Goal: Information Seeking & Learning: Get advice/opinions

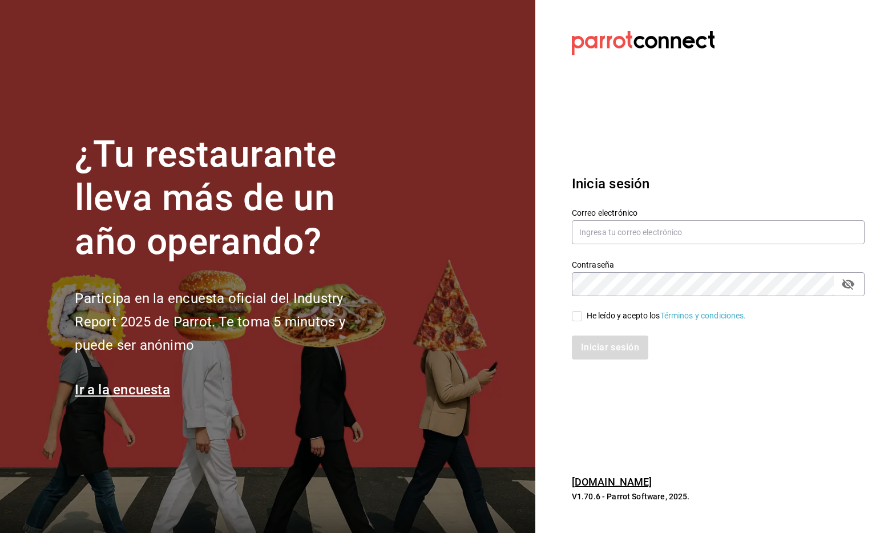
click at [666, 245] on div "Correo electrónico" at bounding box center [718, 227] width 293 height 38
click at [676, 235] on input "text" at bounding box center [718, 232] width 293 height 24
click at [0, 532] on com-1password-button at bounding box center [0, 533] width 0 height 0
type input "[EMAIL_ADDRESS][DOMAIN_NAME]"
click at [581, 312] on input "He leído y acepto los Términos y condiciones." at bounding box center [577, 316] width 10 height 10
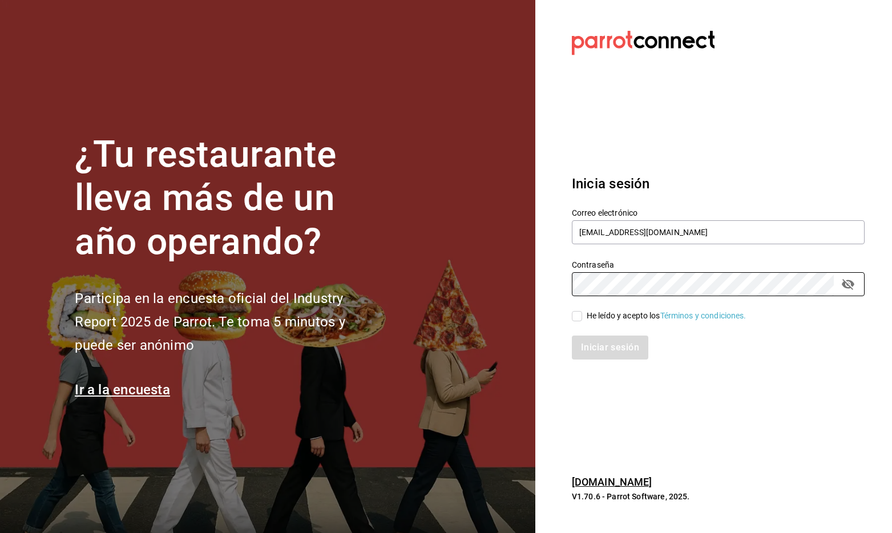
checkbox input "true"
click at [592, 357] on button "Iniciar sesión" at bounding box center [611, 348] width 78 height 24
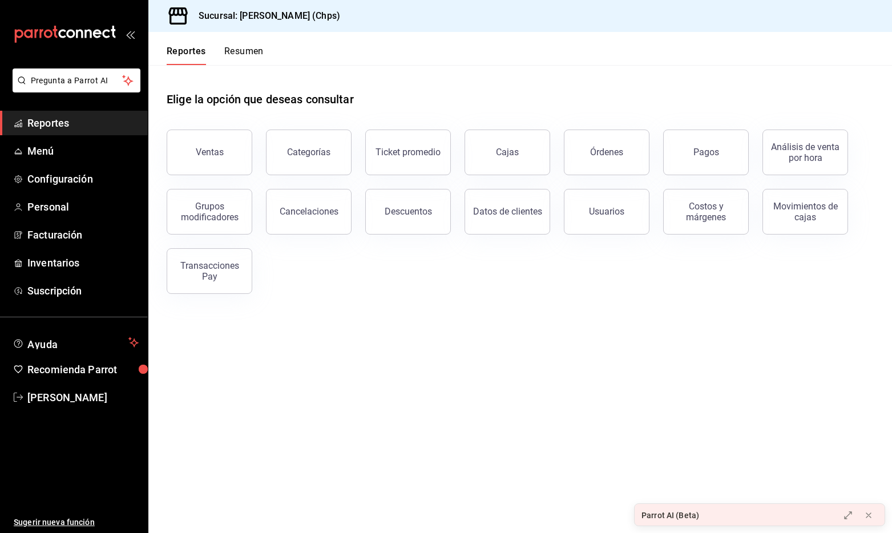
click at [235, 55] on button "Resumen" at bounding box center [243, 55] width 39 height 19
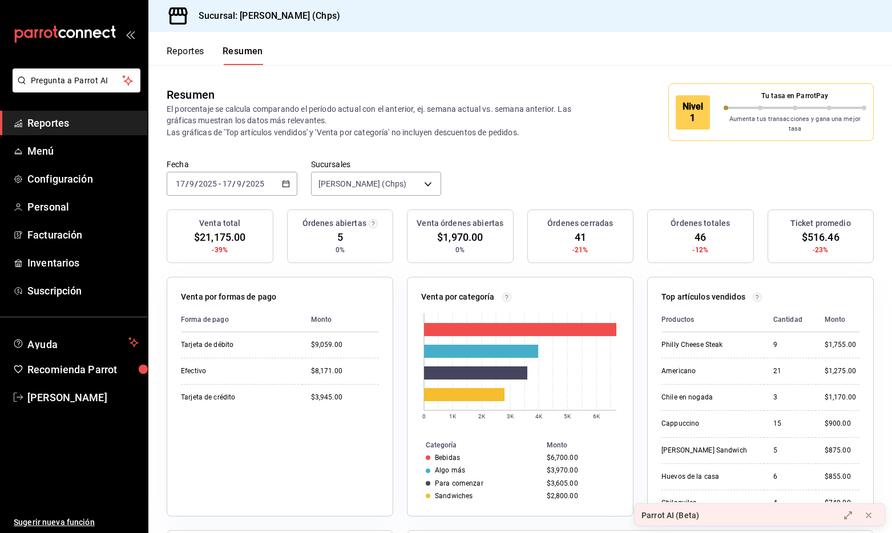
click at [195, 55] on button "Reportes" at bounding box center [186, 55] width 38 height 19
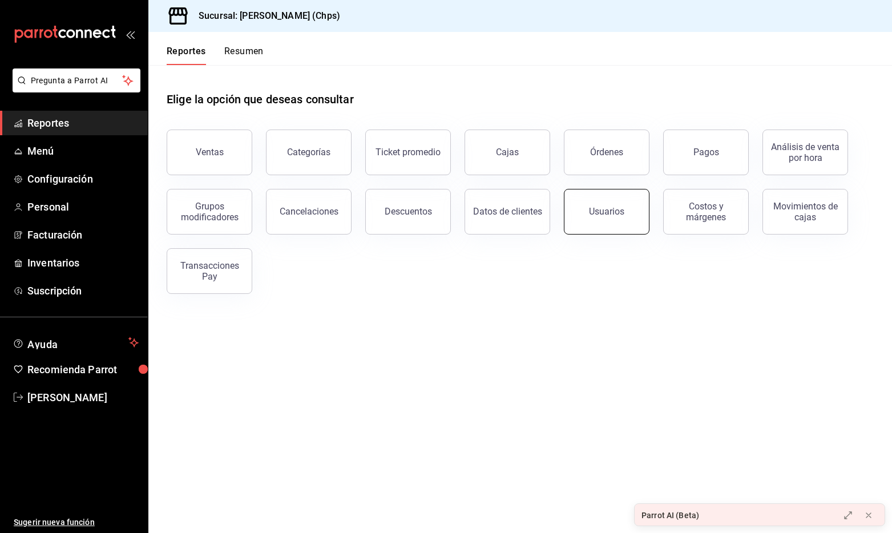
click at [601, 216] on div "Usuarios" at bounding box center [606, 211] width 35 height 11
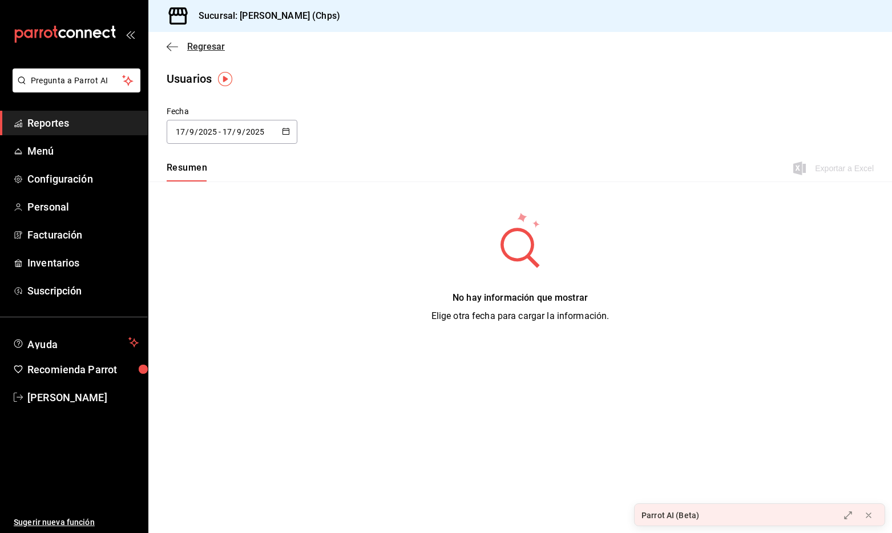
click at [193, 46] on span "Regresar" at bounding box center [206, 46] width 38 height 11
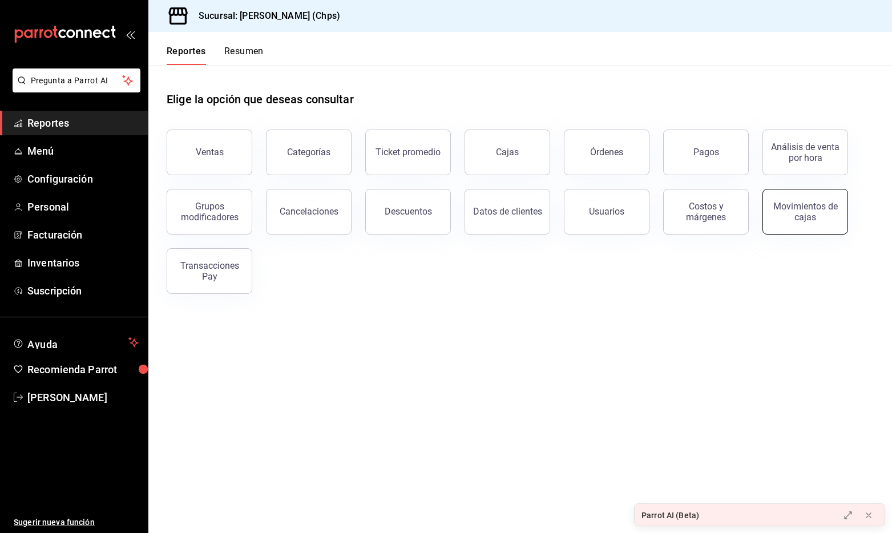
click at [794, 217] on div "Movimientos de cajas" at bounding box center [805, 212] width 71 height 22
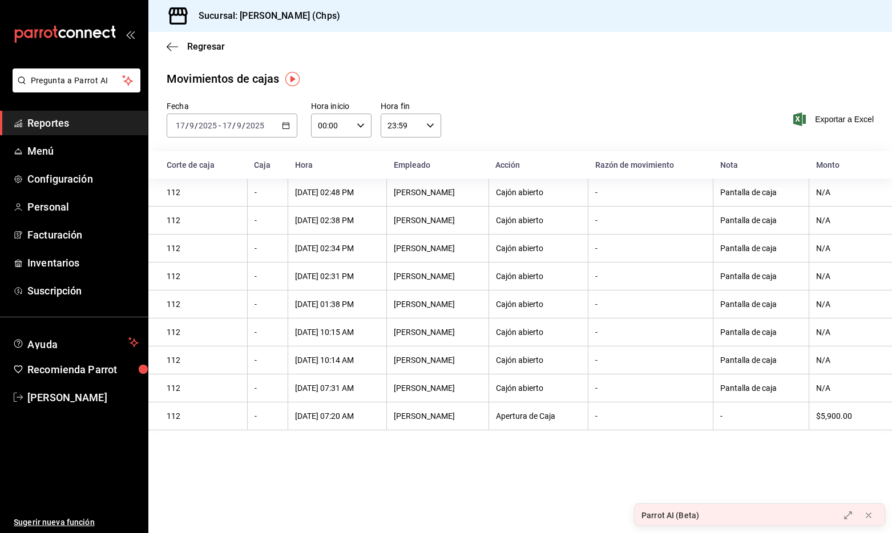
click at [170, 39] on div "Regresar" at bounding box center [520, 46] width 744 height 29
click at [174, 49] on icon "button" at bounding box center [172, 47] width 11 height 10
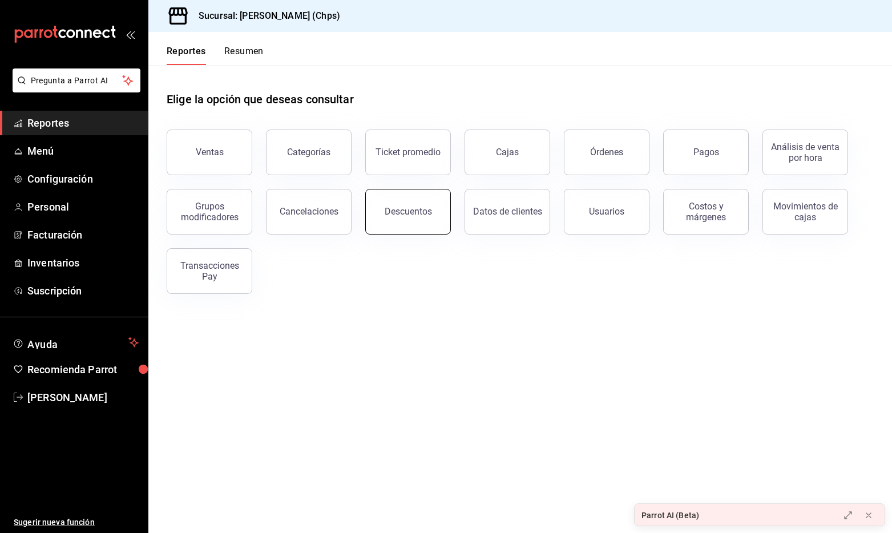
click at [432, 221] on button "Descuentos" at bounding box center [408, 212] width 86 height 46
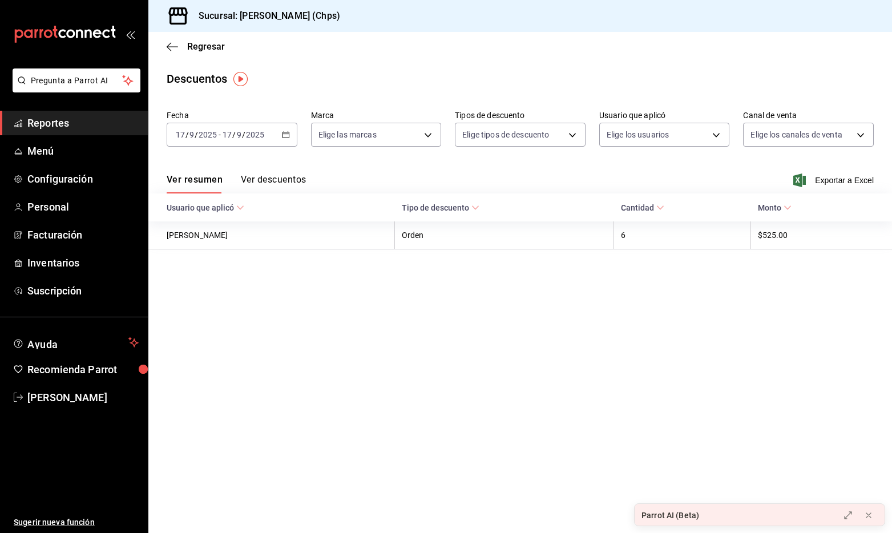
click at [293, 179] on button "Ver descuentos" at bounding box center [273, 183] width 65 height 19
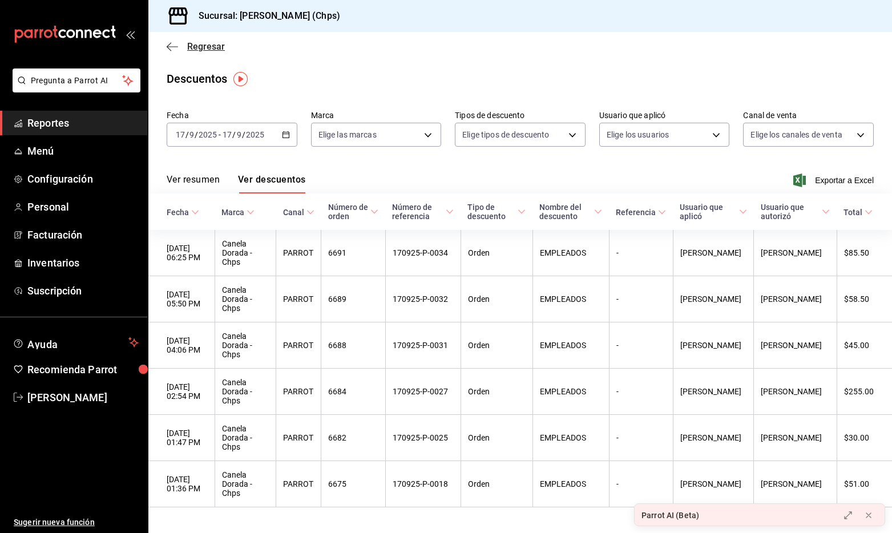
click at [196, 50] on span "Regresar" at bounding box center [206, 46] width 38 height 11
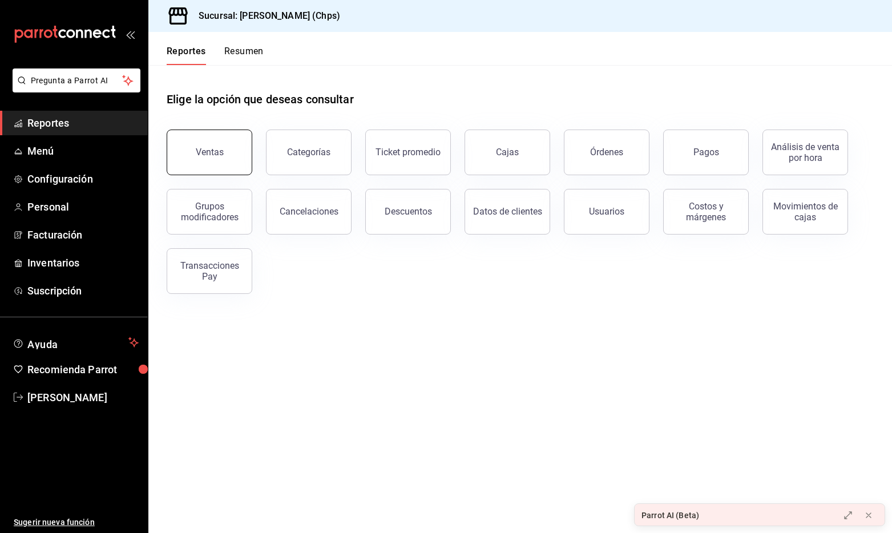
click at [222, 163] on button "Ventas" at bounding box center [210, 153] width 86 height 46
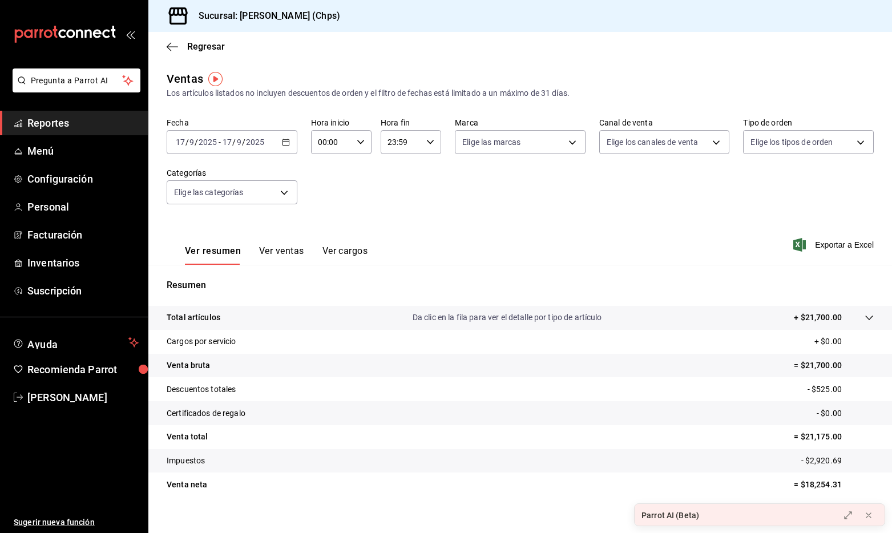
click at [273, 252] on button "Ver ventas" at bounding box center [281, 254] width 45 height 19
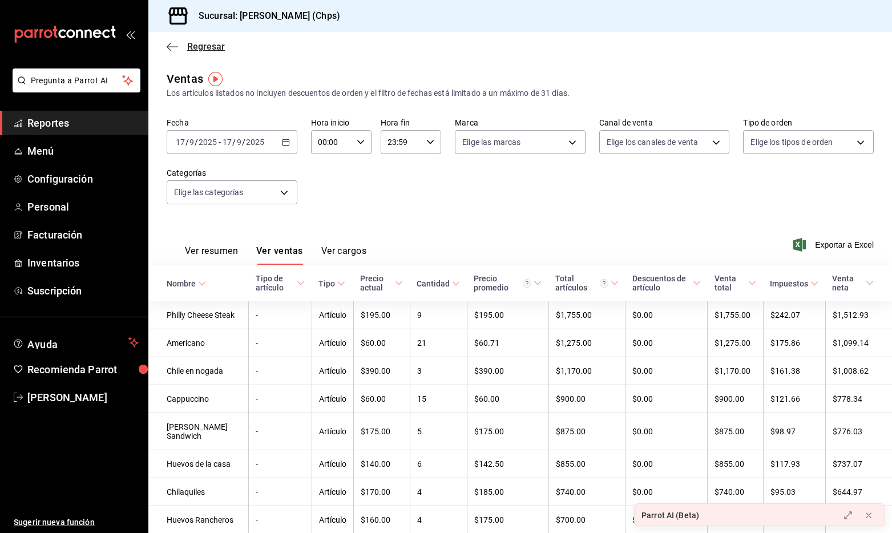
click at [204, 45] on span "Regresar" at bounding box center [206, 46] width 38 height 11
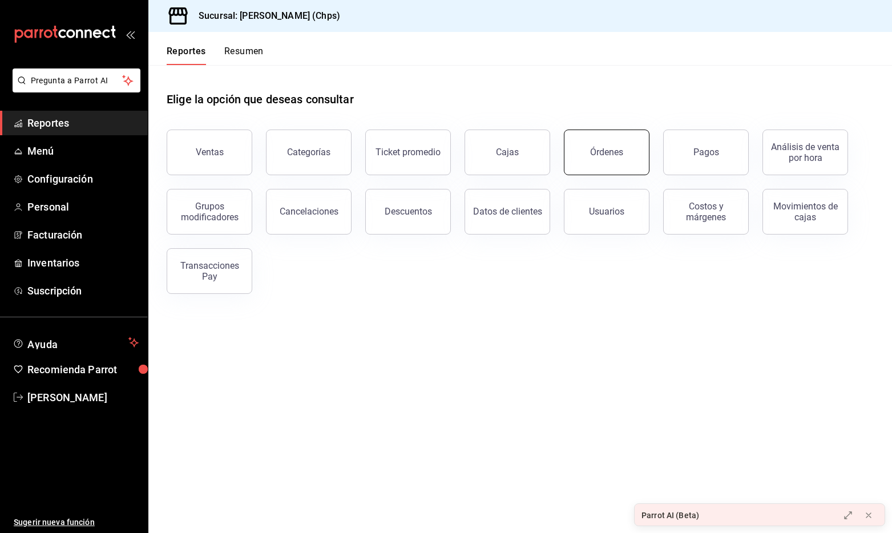
click at [590, 156] on button "Órdenes" at bounding box center [607, 153] width 86 height 46
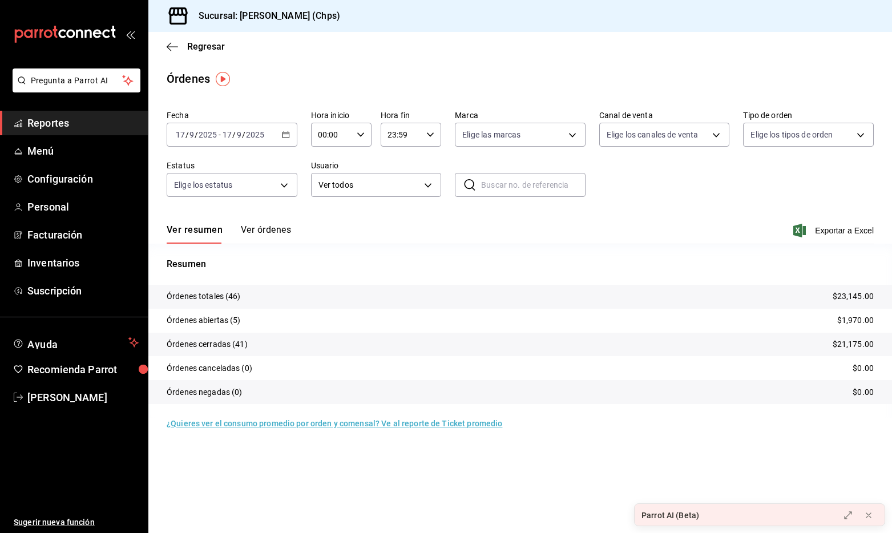
click at [276, 231] on button "Ver órdenes" at bounding box center [266, 233] width 50 height 19
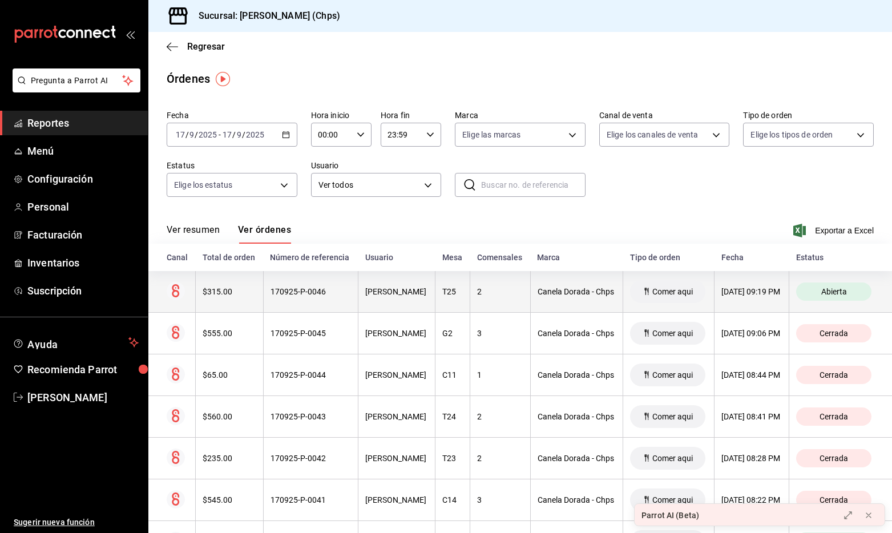
click at [336, 296] on div "170925-P-0046" at bounding box center [310, 291] width 81 height 9
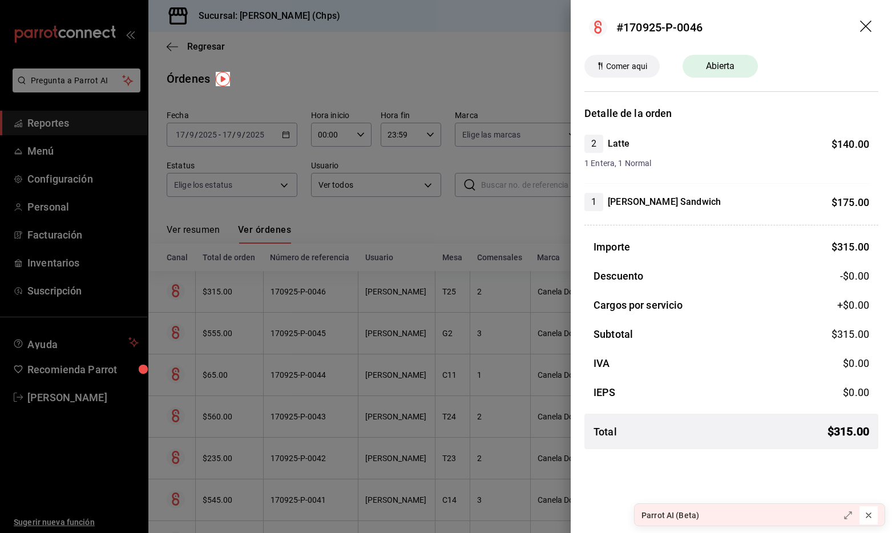
click at [869, 516] on icon at bounding box center [868, 515] width 5 height 5
click at [597, 71] on div "Comer aqui" at bounding box center [621, 66] width 75 height 23
click at [865, 26] on icon "drag" at bounding box center [865, 26] width 11 height 11
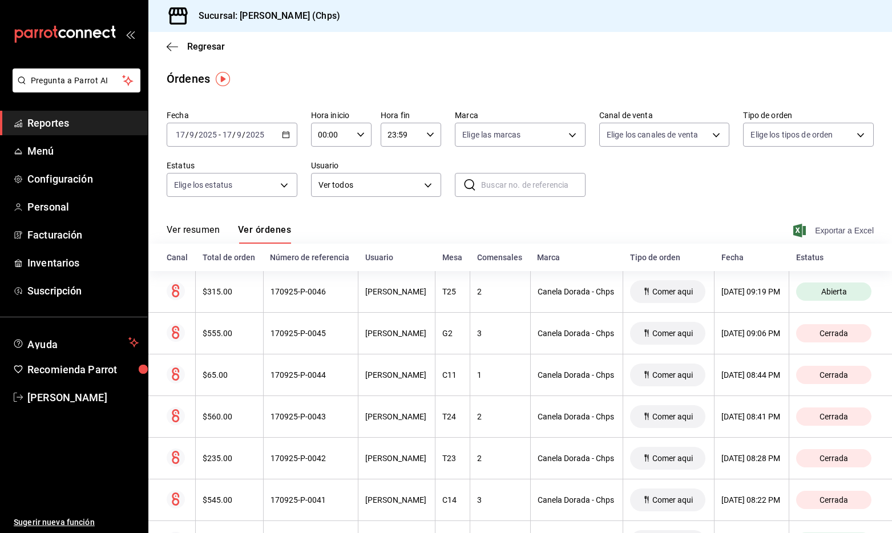
click at [838, 231] on span "Exportar a Excel" at bounding box center [834, 231] width 78 height 14
click at [198, 234] on button "Ver resumen" at bounding box center [193, 233] width 53 height 19
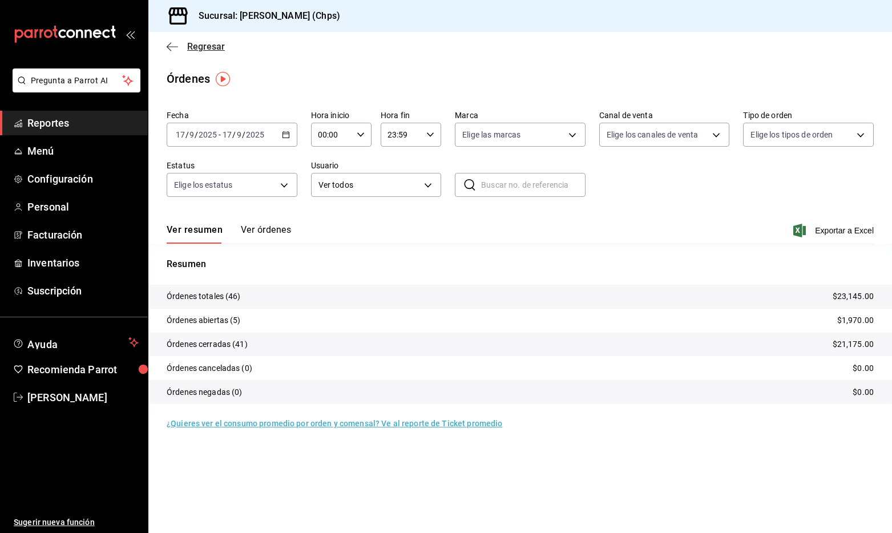
click at [186, 50] on span "Regresar" at bounding box center [196, 46] width 58 height 11
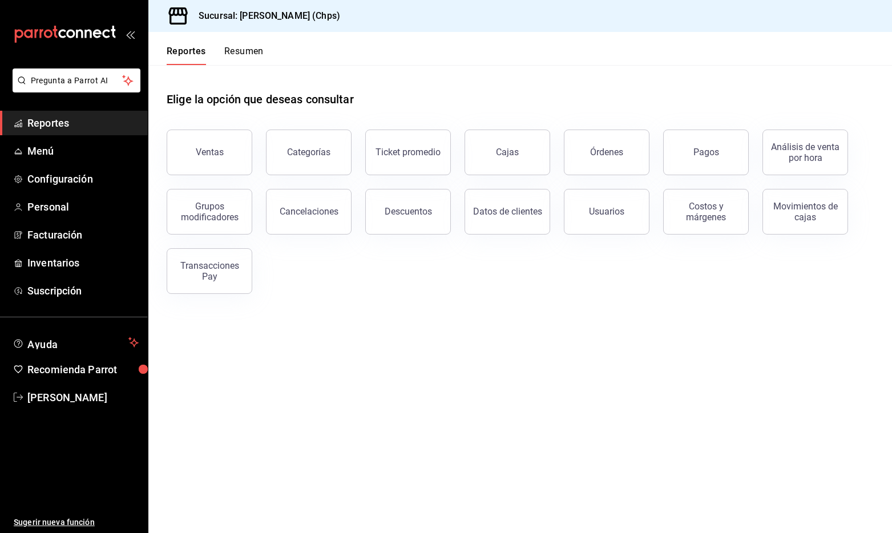
click at [253, 51] on button "Resumen" at bounding box center [243, 55] width 39 height 19
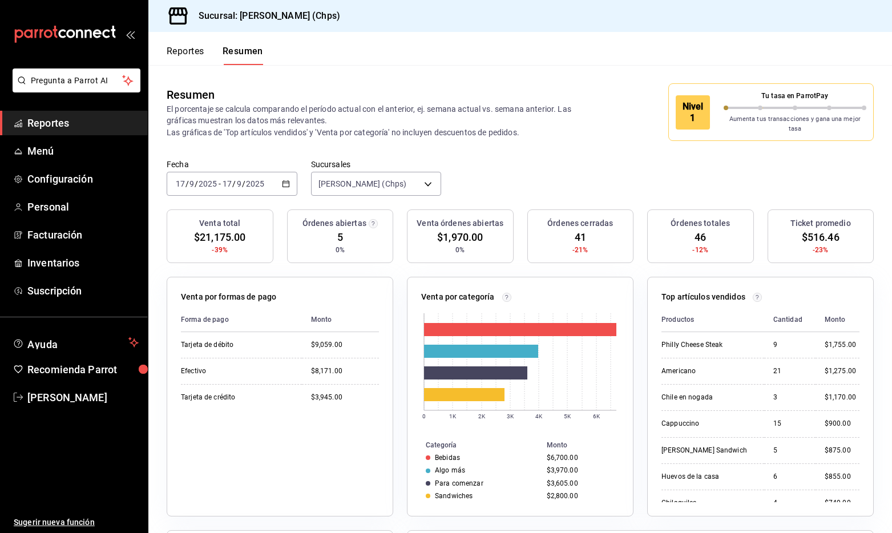
click at [206, 64] on div "Reportes Resumen" at bounding box center [215, 55] width 96 height 19
click at [194, 52] on button "Reportes" at bounding box center [186, 55] width 38 height 19
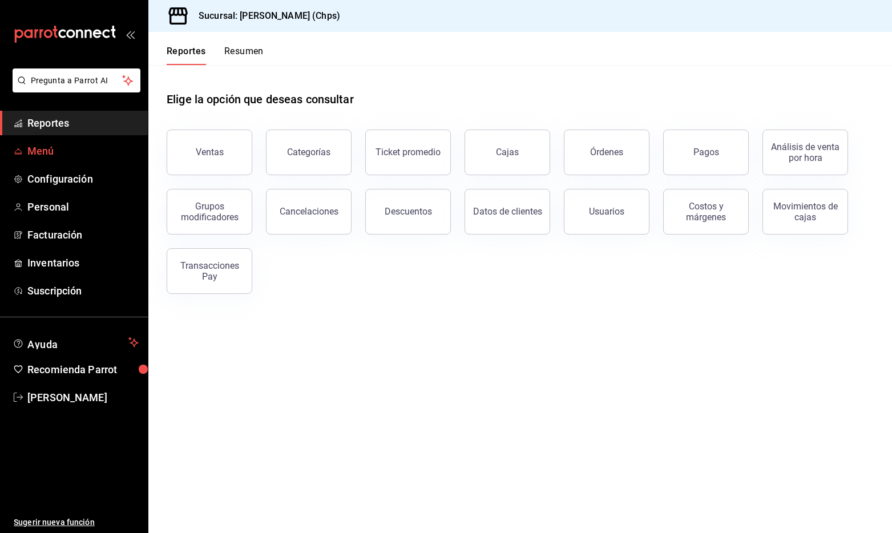
click at [82, 148] on span "Menú" at bounding box center [82, 150] width 111 height 15
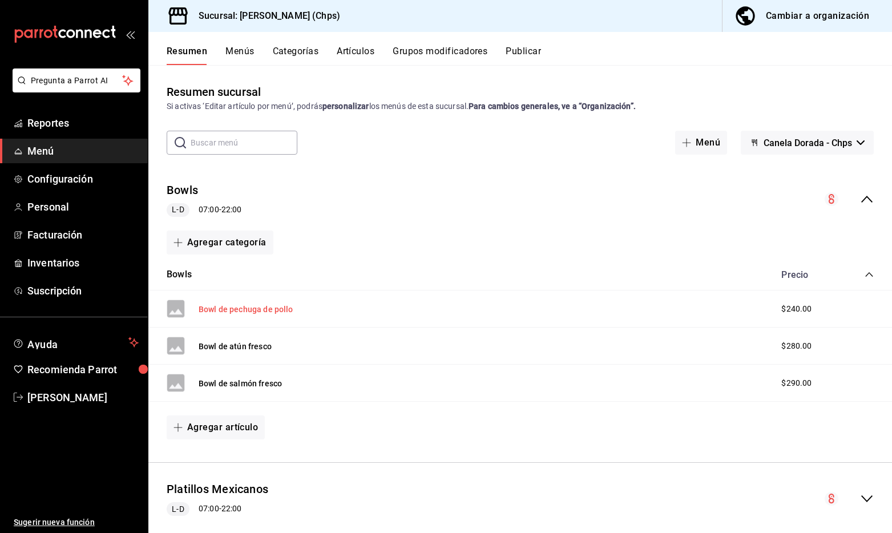
click at [264, 312] on button "Bowl de pechuga de pollo" at bounding box center [246, 309] width 95 height 11
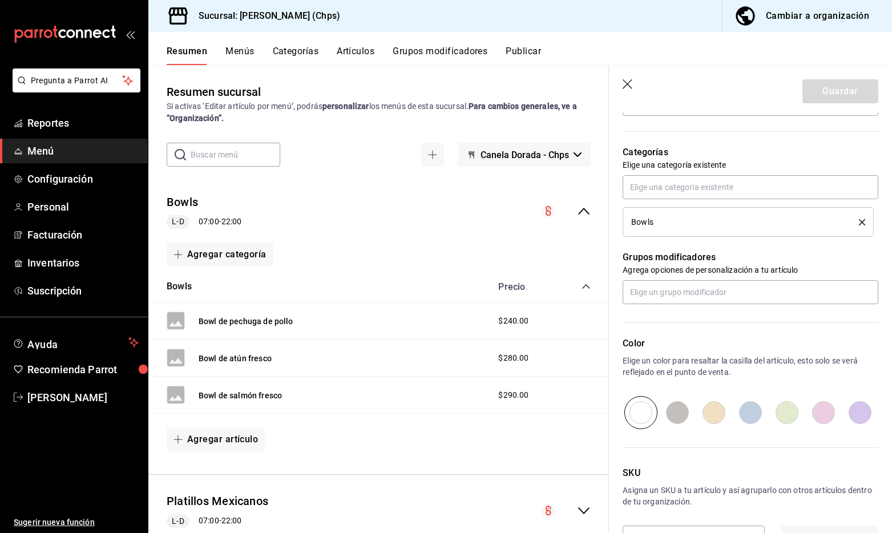
scroll to position [417, 0]
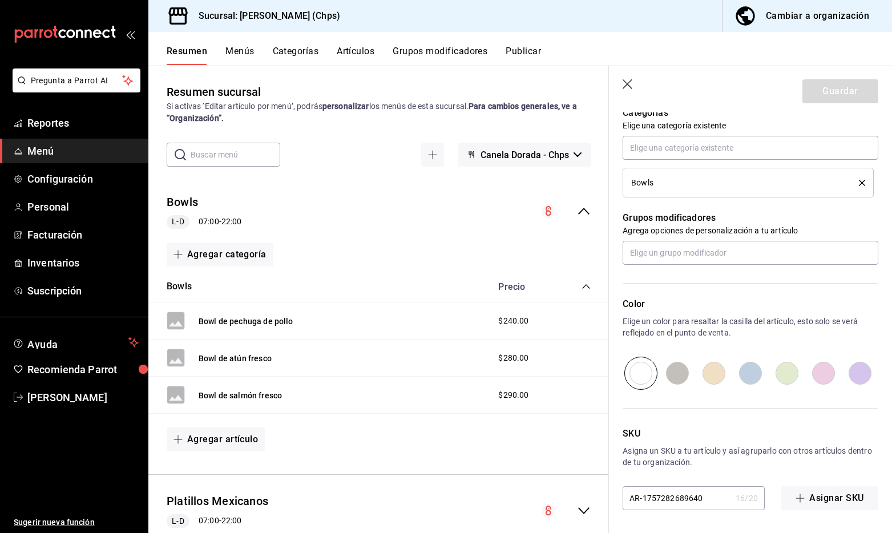
click at [625, 83] on icon "button" at bounding box center [628, 84] width 11 height 11
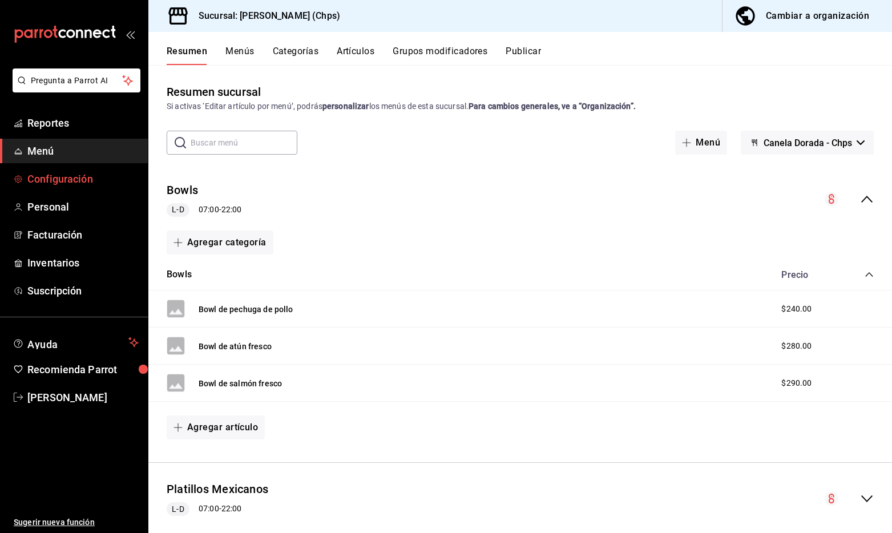
click at [93, 179] on span "Configuración" at bounding box center [82, 178] width 111 height 15
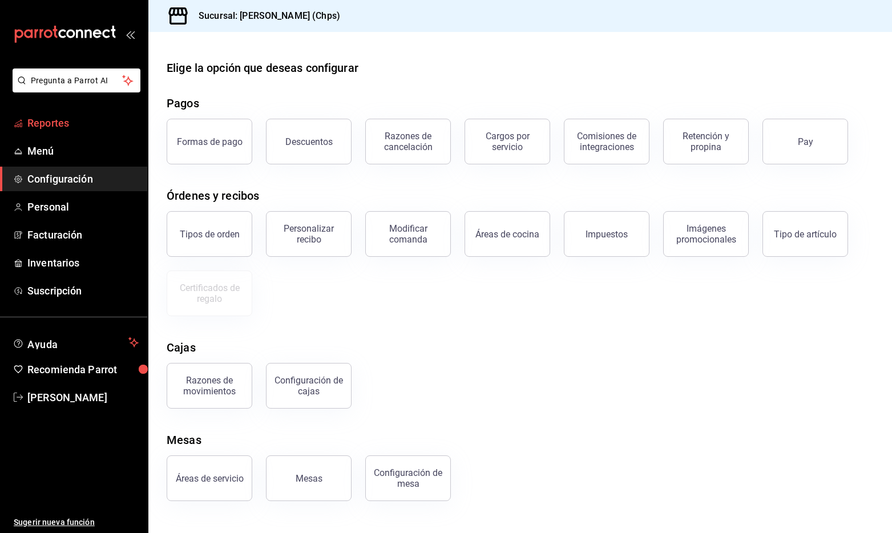
click at [65, 114] on link "Reportes" at bounding box center [74, 123] width 148 height 25
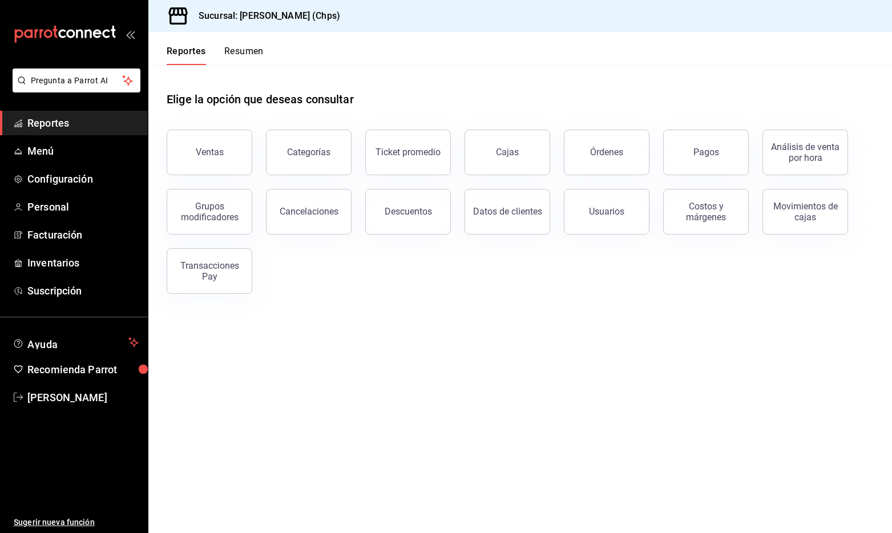
click at [246, 57] on button "Resumen" at bounding box center [243, 55] width 39 height 19
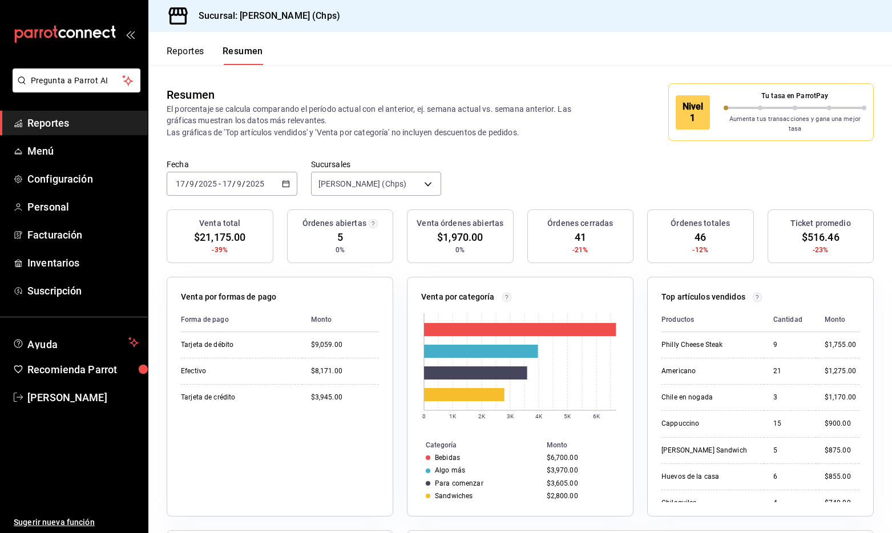
click at [201, 60] on button "Reportes" at bounding box center [186, 55] width 38 height 19
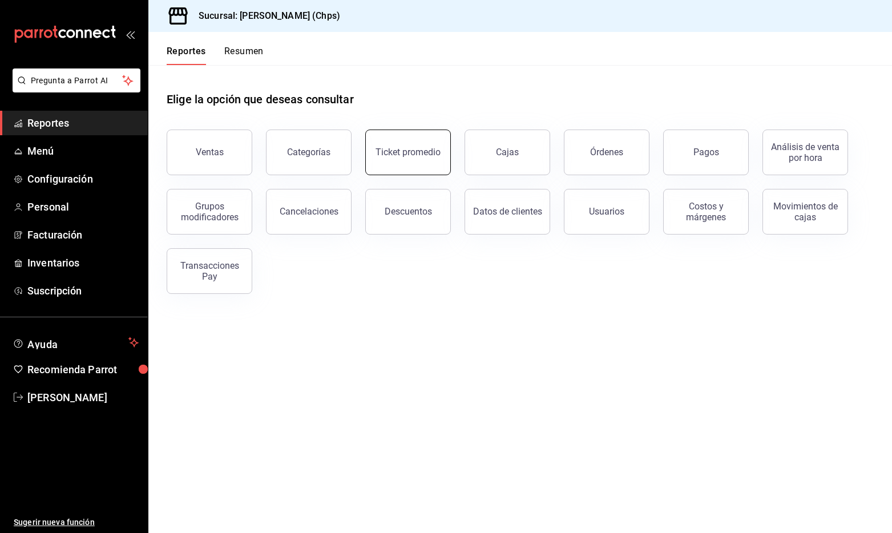
click at [426, 151] on div "Ticket promedio" at bounding box center [407, 152] width 65 height 11
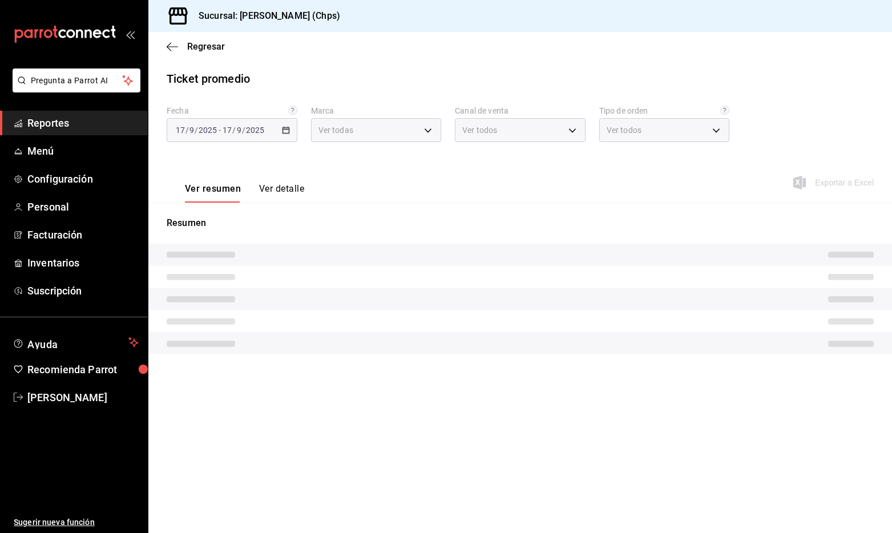
type input "5f41b914-adc5-412a-98c0-2888c34113c9"
type input "PARROT,UBER_EATS,RAPPI,DIDI_FOOD,ONLINE"
type input "ad898e9a-adab-40d8-8913-c7d2d873c87d,008308ee-c7db-45ed-bfb0-f729ea7d045c,71d71…"
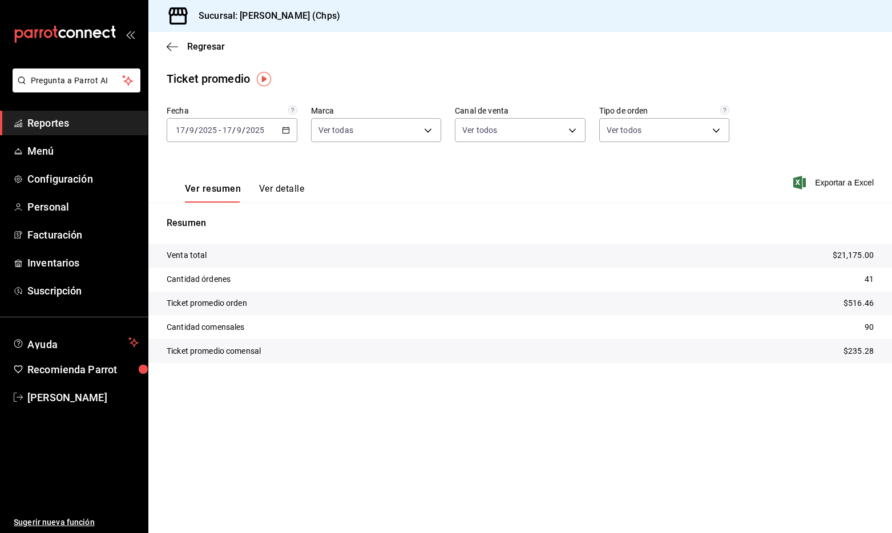
click at [294, 184] on button "Ver detalle" at bounding box center [281, 192] width 45 height 19
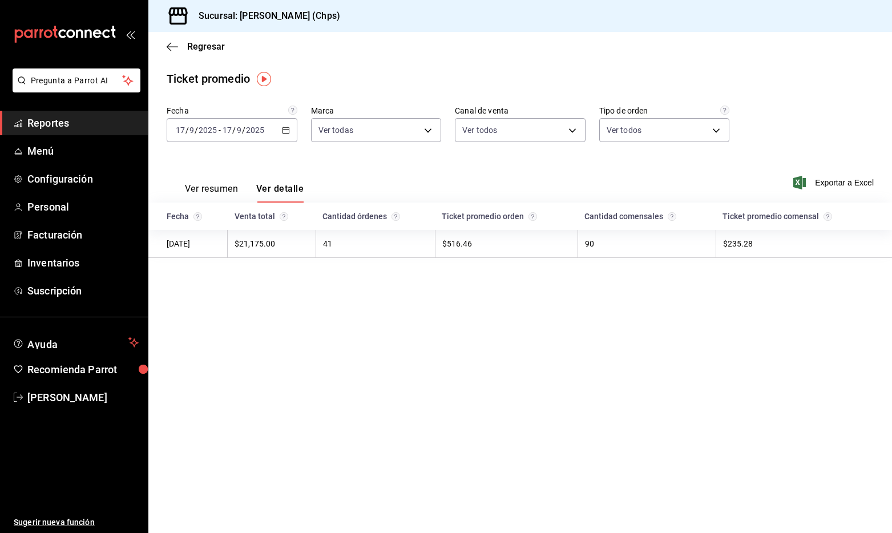
click at [209, 191] on button "Ver resumen" at bounding box center [211, 192] width 53 height 19
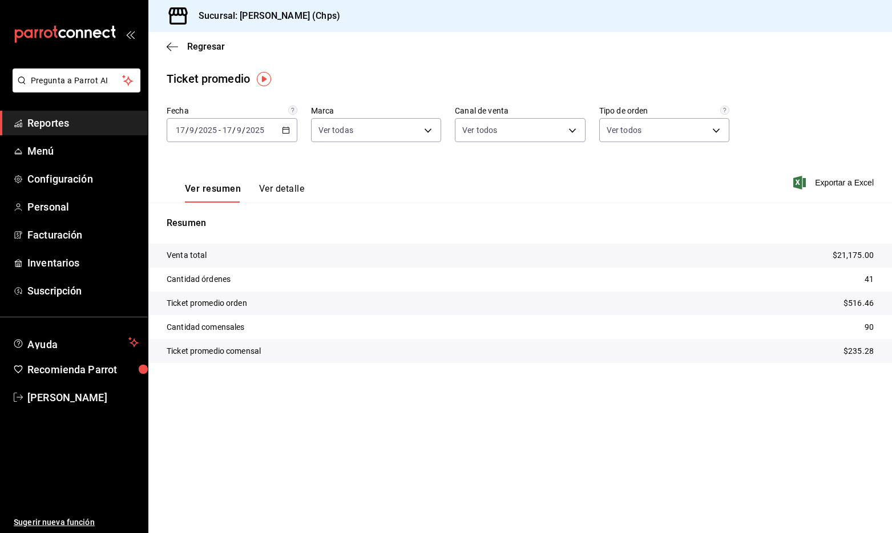
click at [194, 40] on div "Regresar" at bounding box center [520, 46] width 744 height 29
click at [196, 45] on span "Regresar" at bounding box center [206, 46] width 38 height 11
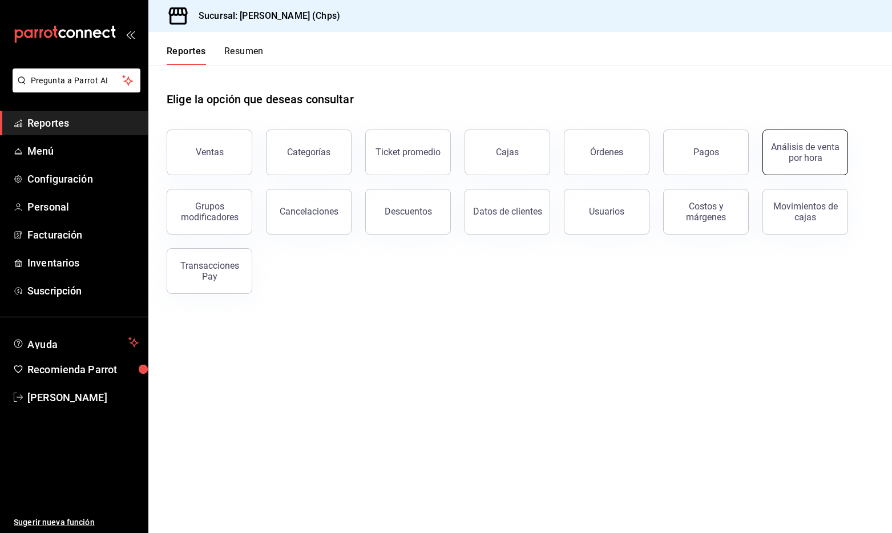
click at [805, 159] on div "Análisis de venta por hora" at bounding box center [805, 153] width 71 height 22
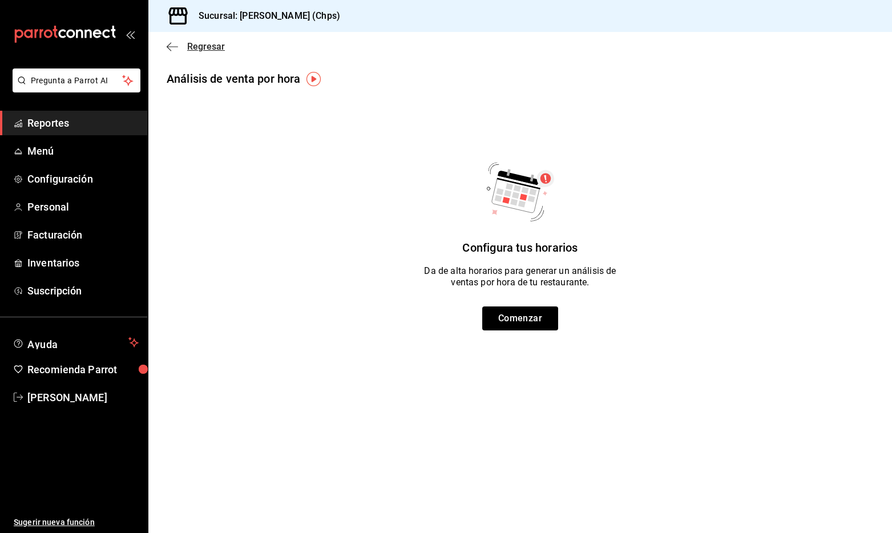
click at [195, 50] on span "Regresar" at bounding box center [206, 46] width 38 height 11
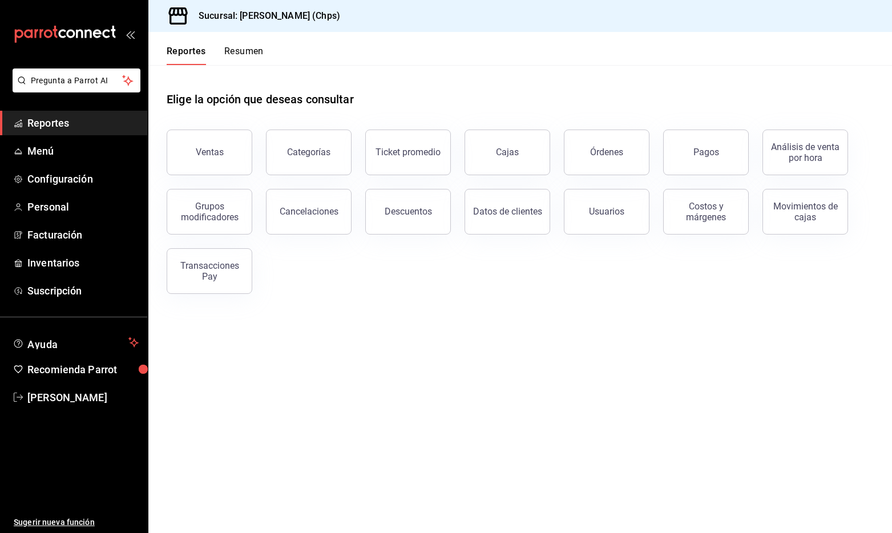
click at [229, 57] on button "Resumen" at bounding box center [243, 55] width 39 height 19
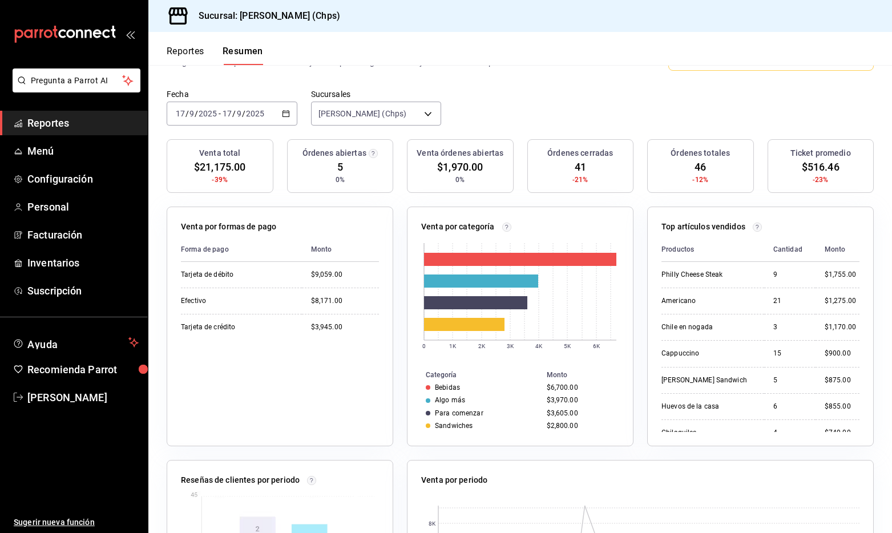
scroll to position [76, 0]
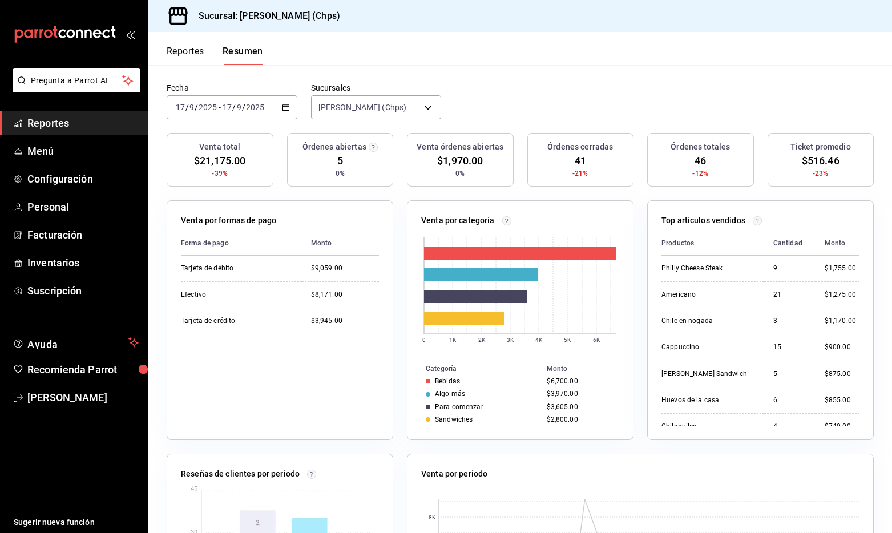
click at [604, 151] on div "Órdenes cerradas 41 -21%" at bounding box center [580, 160] width 107 height 54
click at [693, 152] on div "Órdenes totales 46 -12%" at bounding box center [700, 160] width 107 height 54
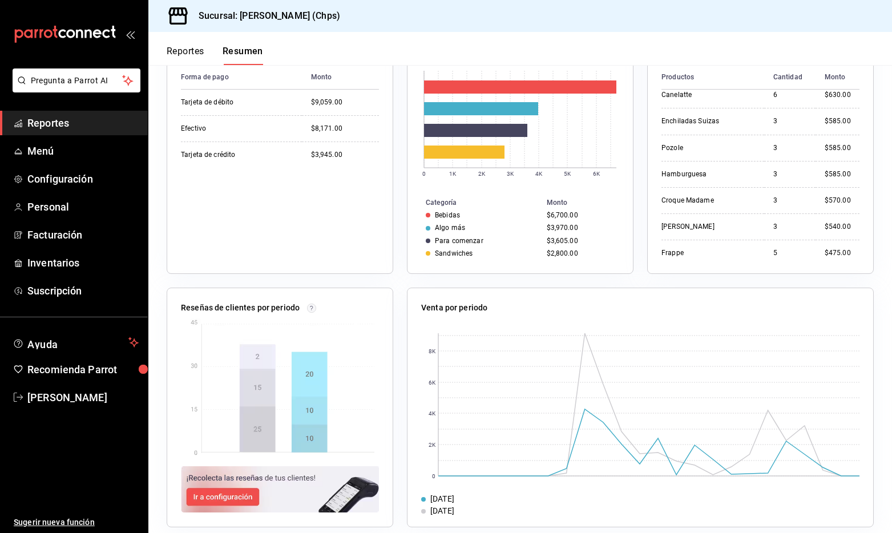
scroll to position [249, 0]
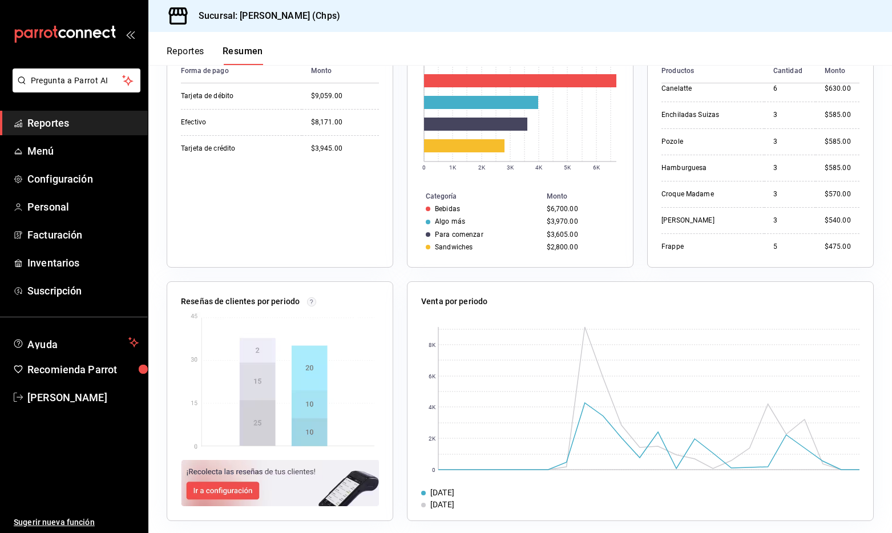
click at [82, 127] on span "Reportes" at bounding box center [82, 122] width 111 height 15
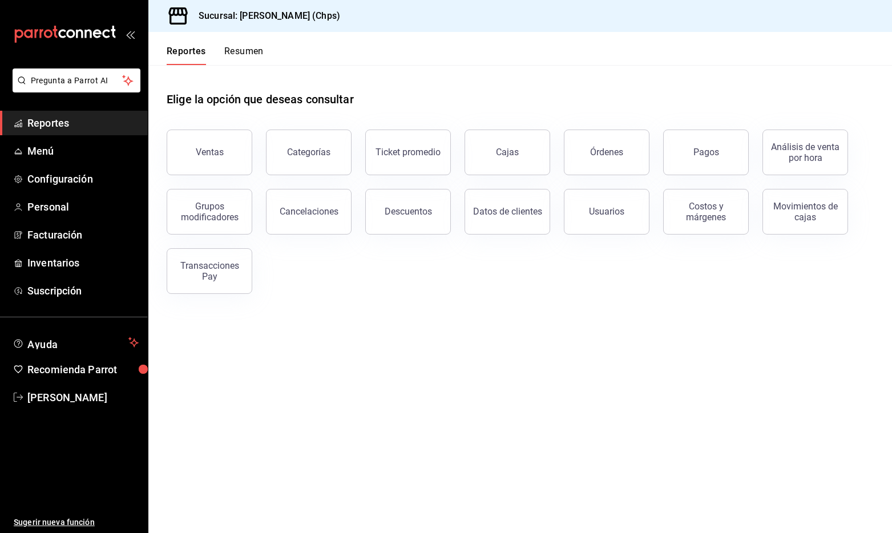
click at [256, 8] on div "Sucursal: [PERSON_NAME] (Chps)" at bounding box center [250, 16] width 187 height 32
click at [115, 79] on span "Pregunta a Parrot AI" at bounding box center [76, 81] width 91 height 12
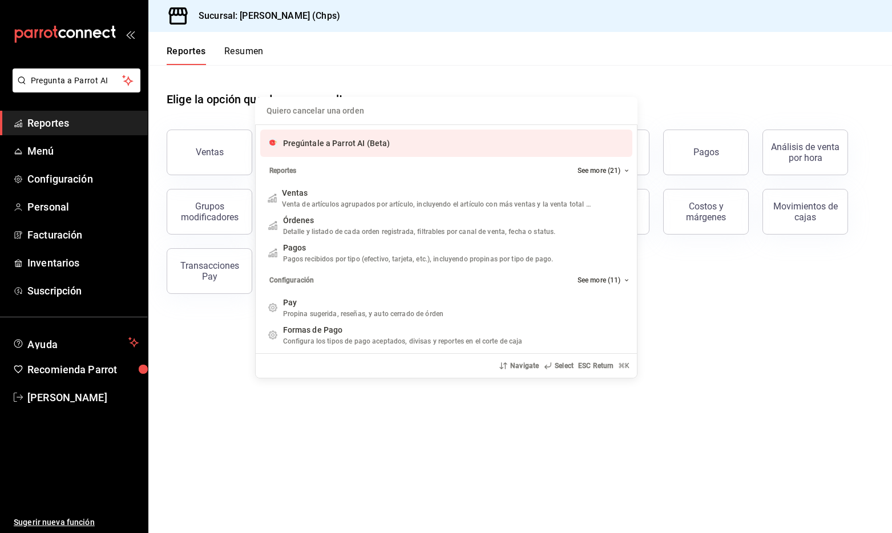
click at [373, 115] on input "Quiero cancelar una orden" at bounding box center [446, 110] width 369 height 27
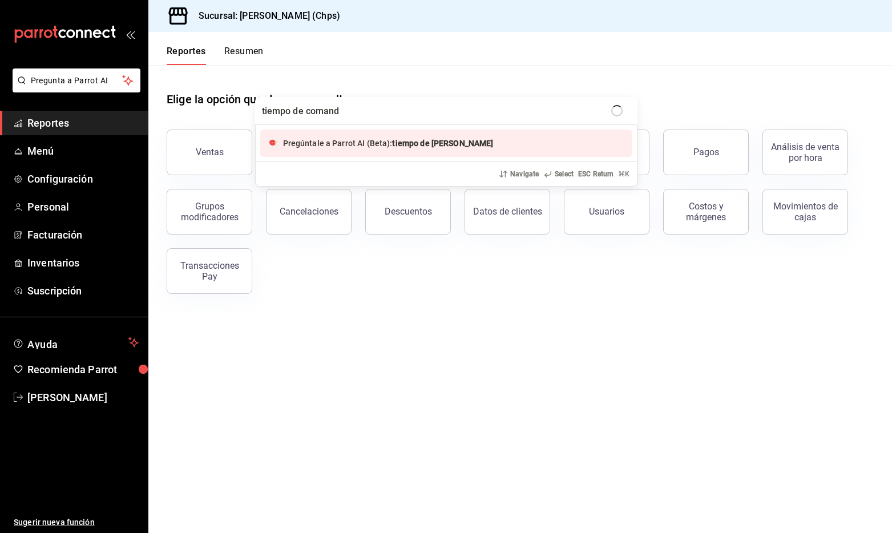
type input "tiempo de comanda"
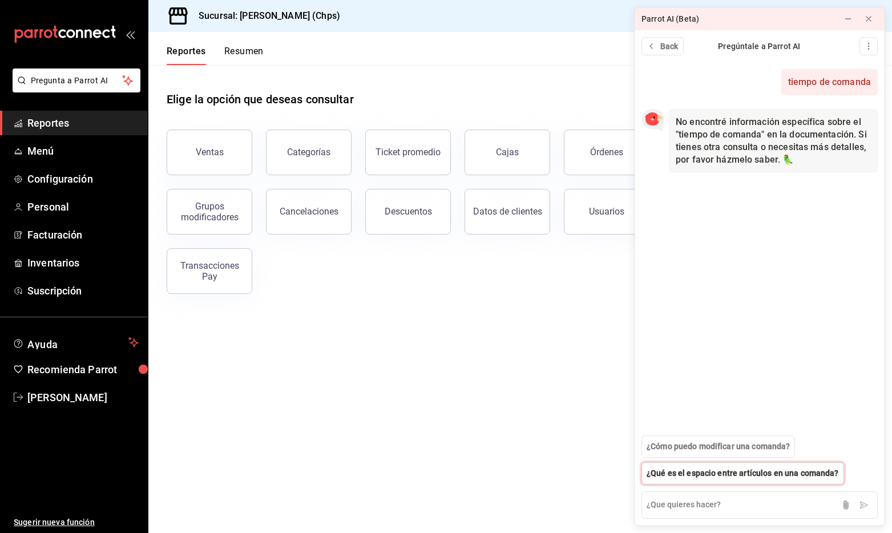
click at [815, 472] on span "¿Qué es el espacio entre artículos en una comanda?" at bounding box center [743, 473] width 192 height 12
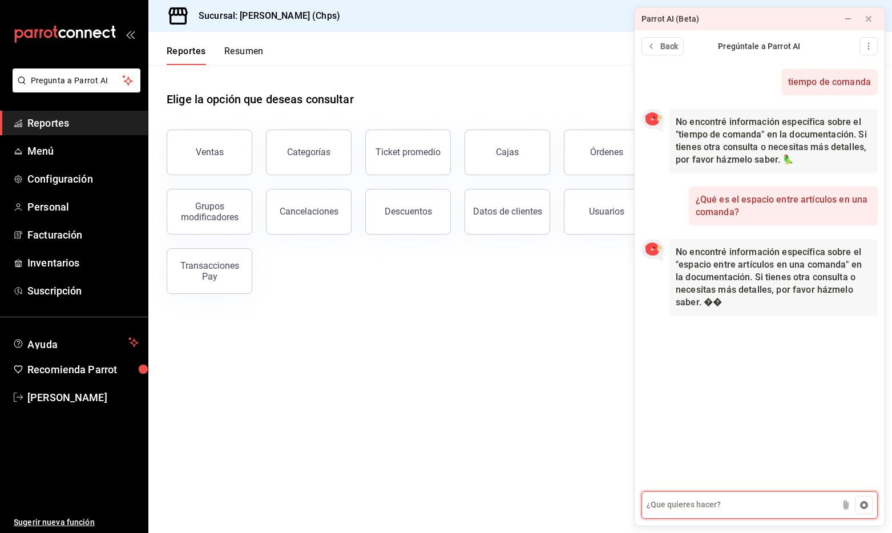
click at [690, 501] on textarea at bounding box center [759, 504] width 236 height 27
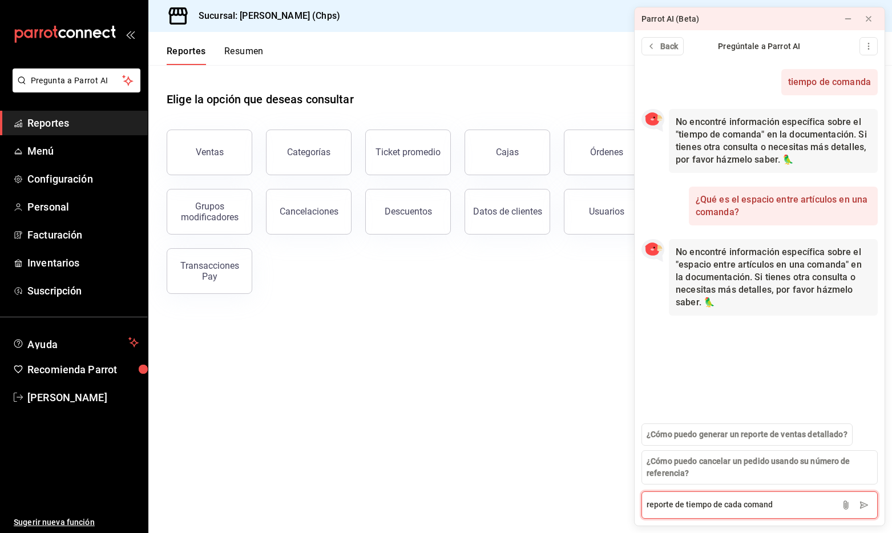
type textarea "reporte de tiempo de cada comanda"
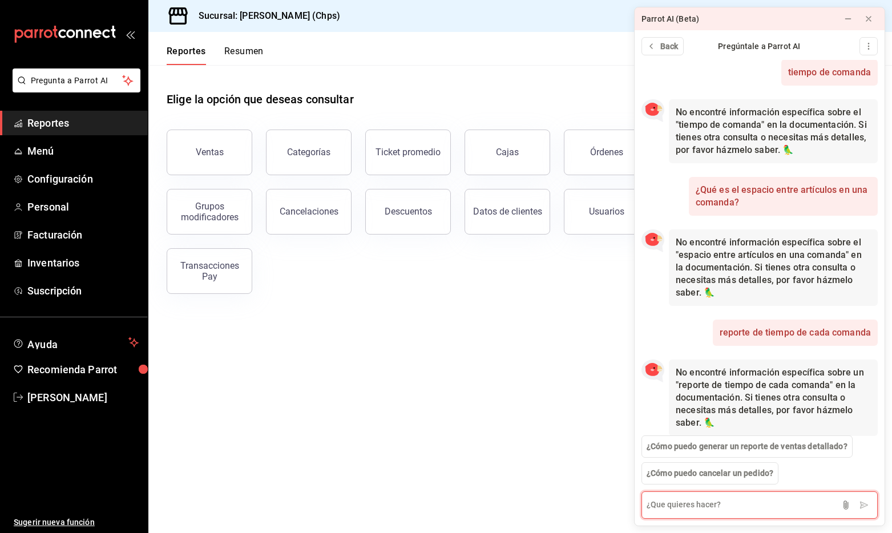
scroll to position [21, 0]
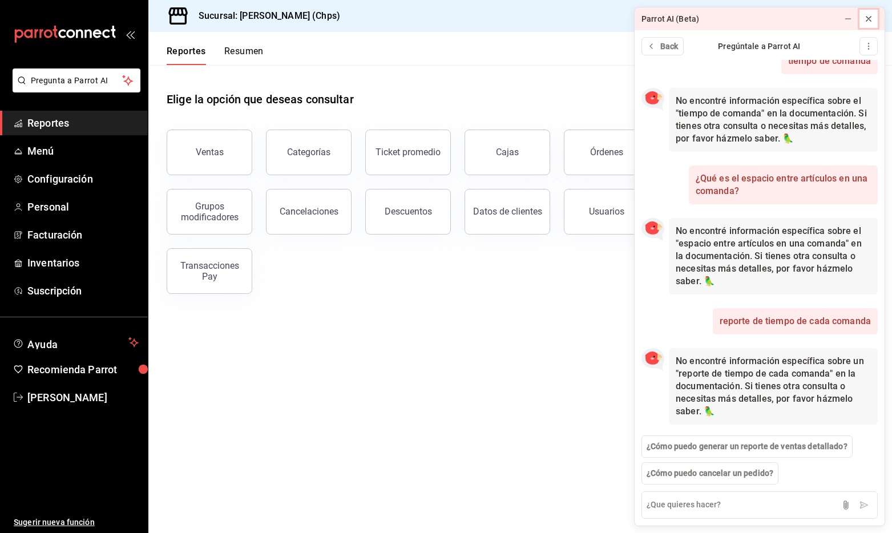
click at [871, 14] on icon at bounding box center [868, 18] width 9 height 9
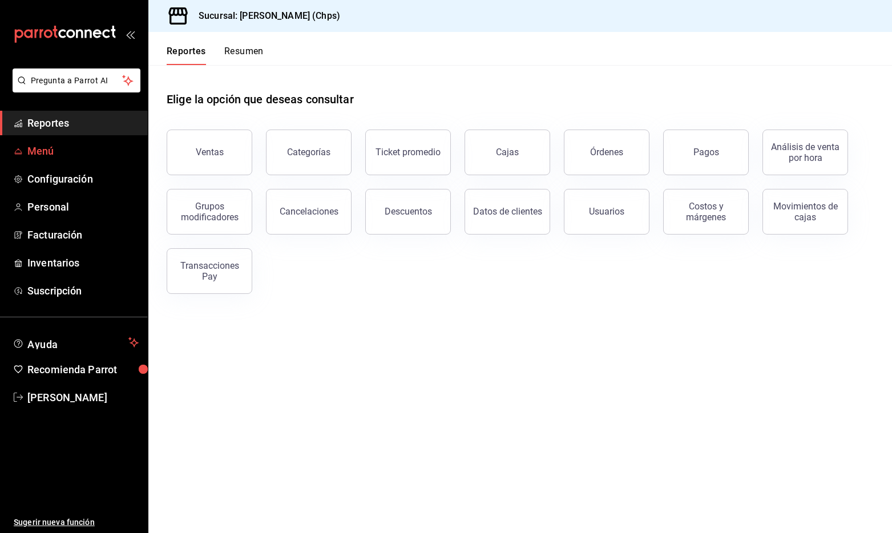
click at [82, 156] on span "Menú" at bounding box center [82, 150] width 111 height 15
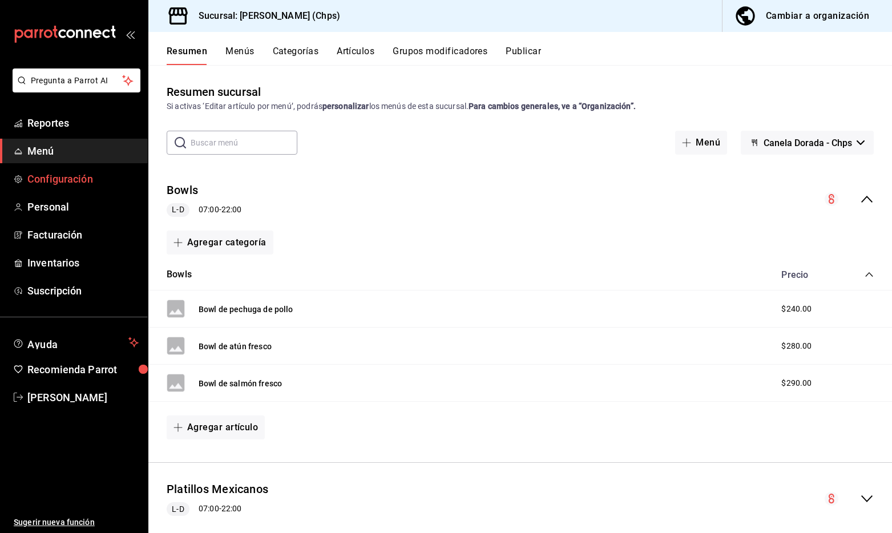
click at [98, 183] on span "Configuración" at bounding box center [82, 178] width 111 height 15
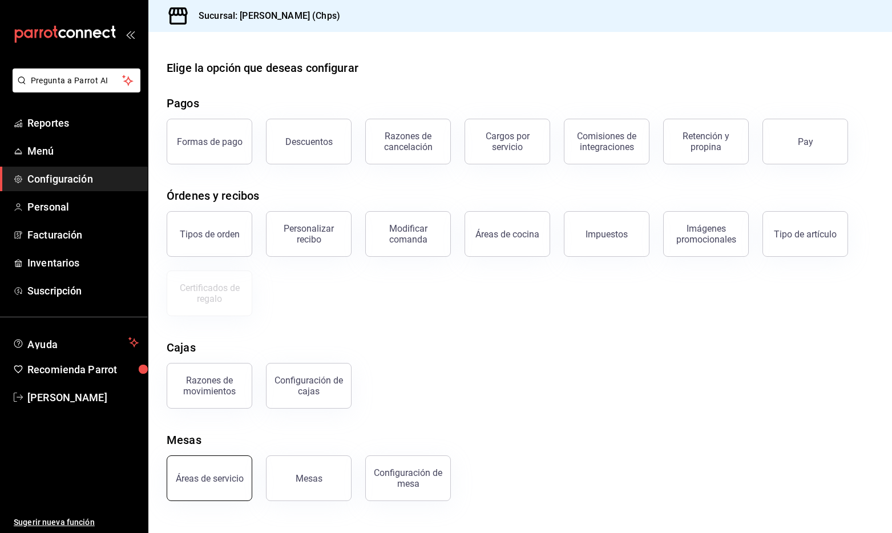
click at [233, 462] on button "Áreas de servicio" at bounding box center [210, 478] width 86 height 46
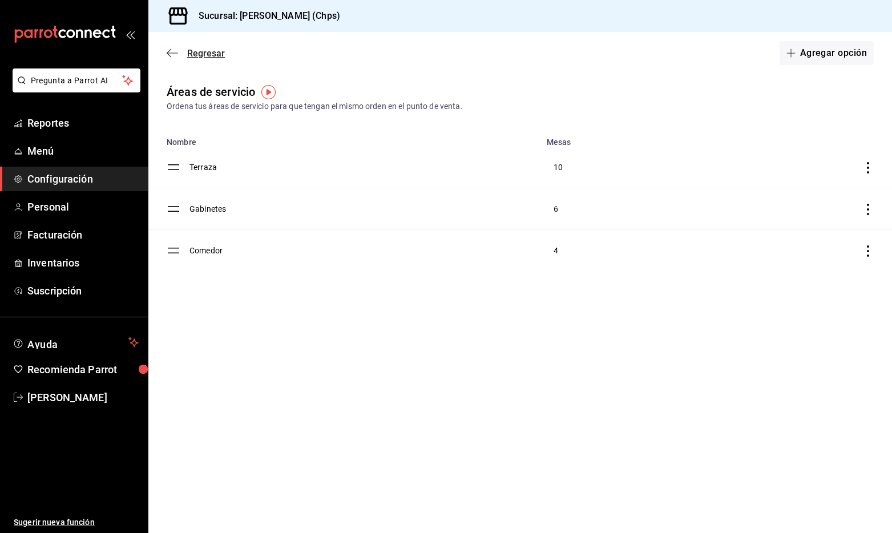
click at [197, 48] on span "Regresar" at bounding box center [206, 53] width 38 height 11
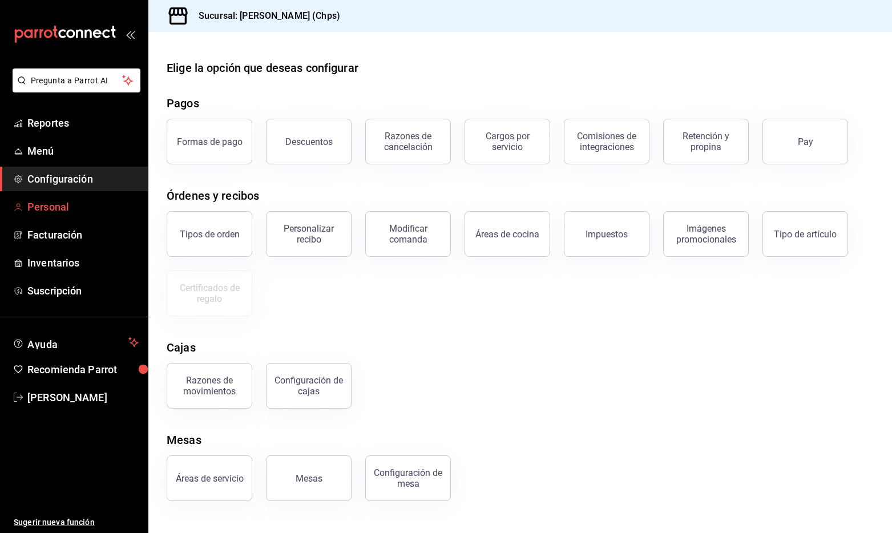
click at [87, 207] on span "Personal" at bounding box center [82, 206] width 111 height 15
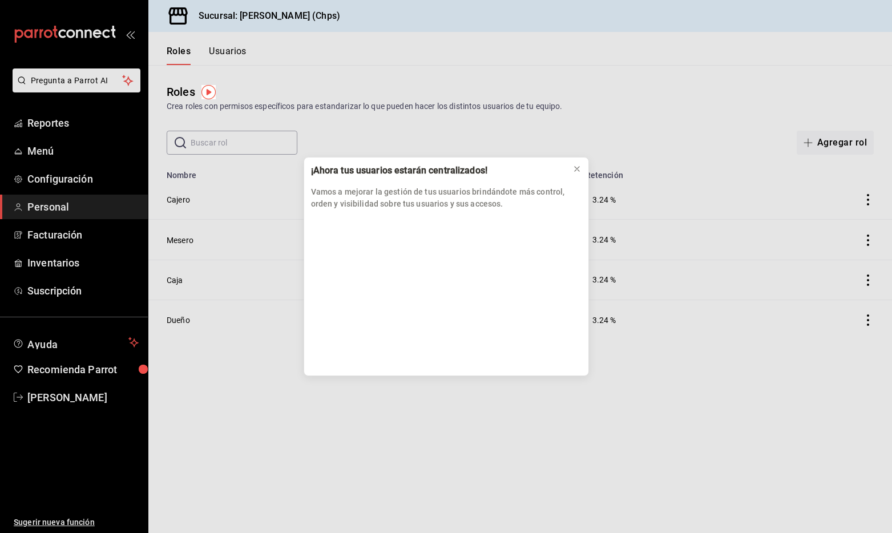
click at [90, 232] on div "¡Ahora tus usuarios estarán centralizados! Vamos a mejorar la gestión de tus us…" at bounding box center [446, 266] width 892 height 533
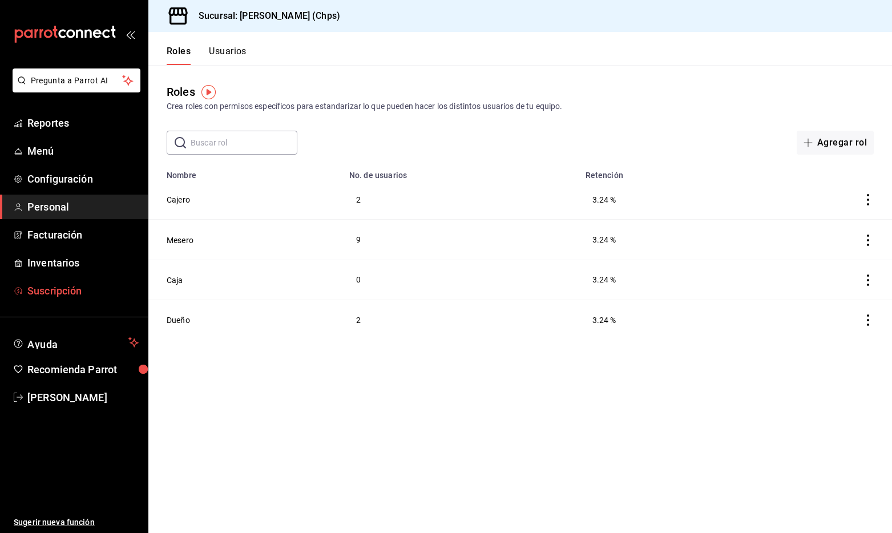
click at [86, 292] on span "Suscripción" at bounding box center [82, 290] width 111 height 15
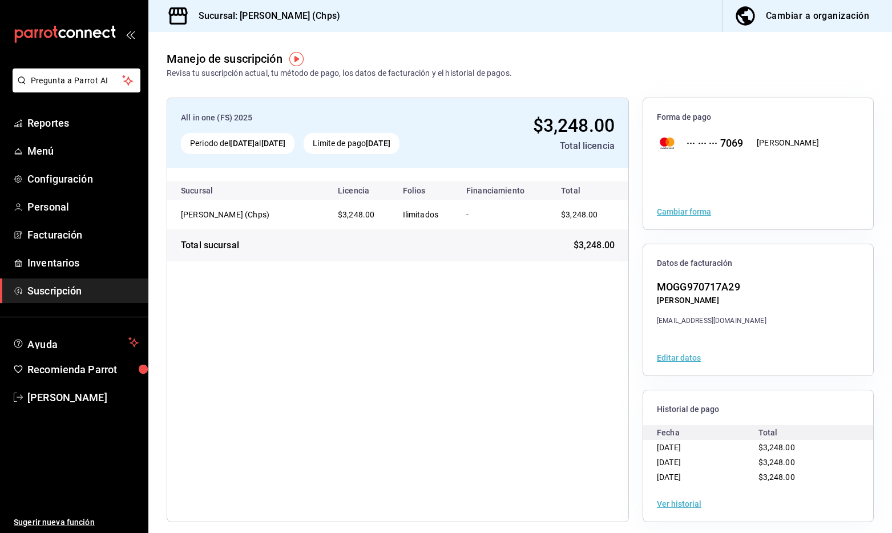
scroll to position [7, 0]
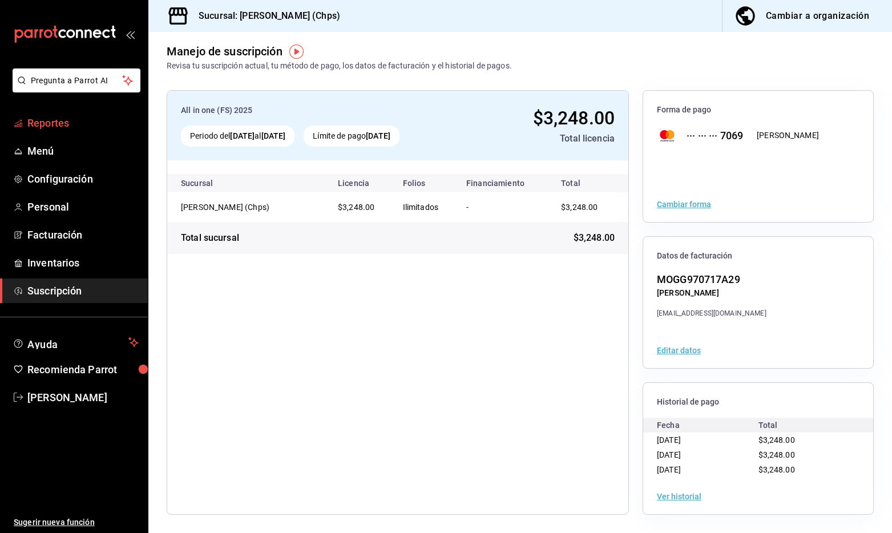
click at [76, 127] on span "Reportes" at bounding box center [82, 122] width 111 height 15
